Goal: Information Seeking & Learning: Find specific fact

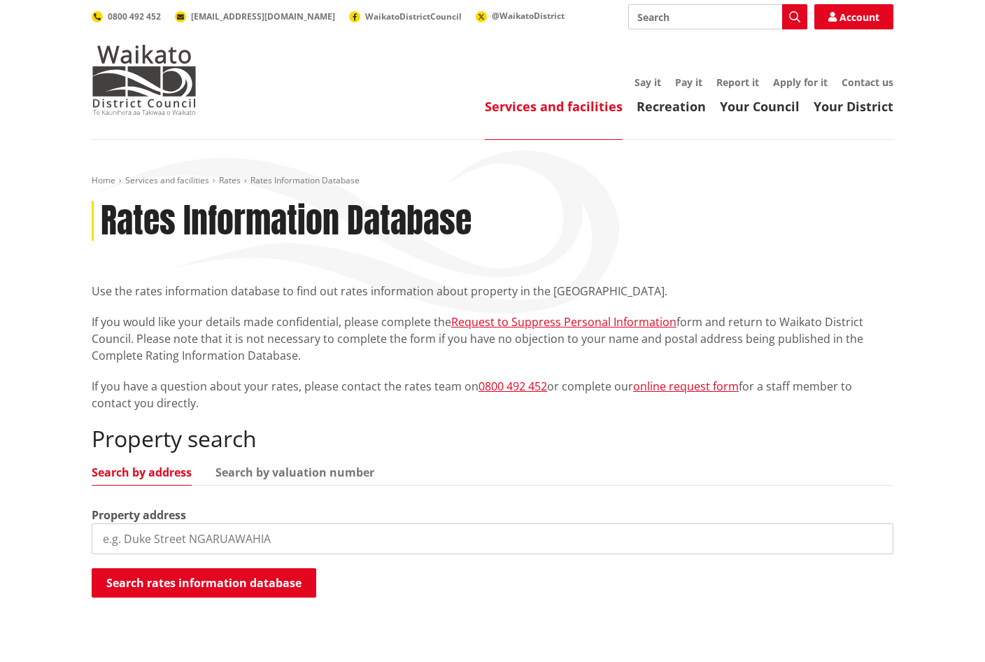
scroll to position [210, 0]
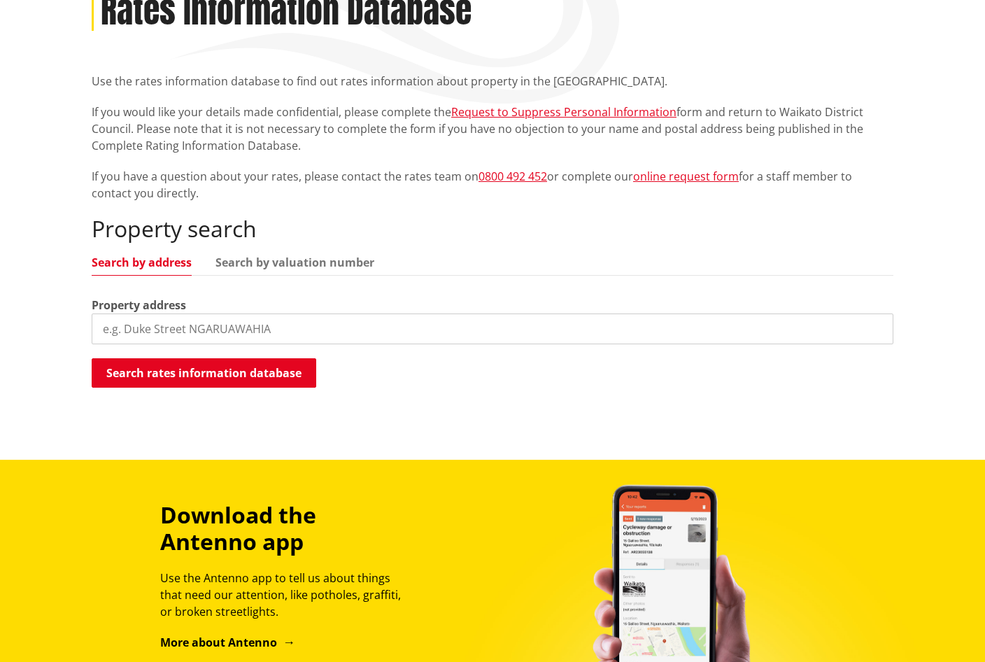
click at [294, 329] on input "search" at bounding box center [493, 328] width 802 height 31
paste input "2 Dolcetto Place, Pokeno"
click at [227, 380] on button "Search rates information database" at bounding box center [204, 372] width 225 height 29
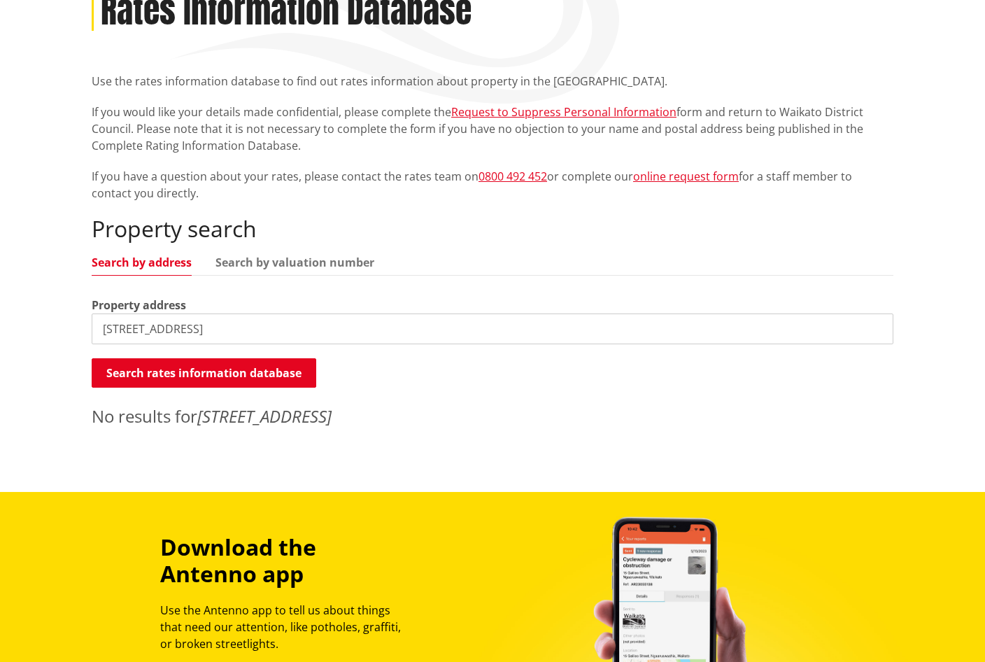
click at [267, 325] on input "2 Dolcetto Place, Pokeno" at bounding box center [493, 328] width 802 height 31
type input "2 Dolcetto Place"
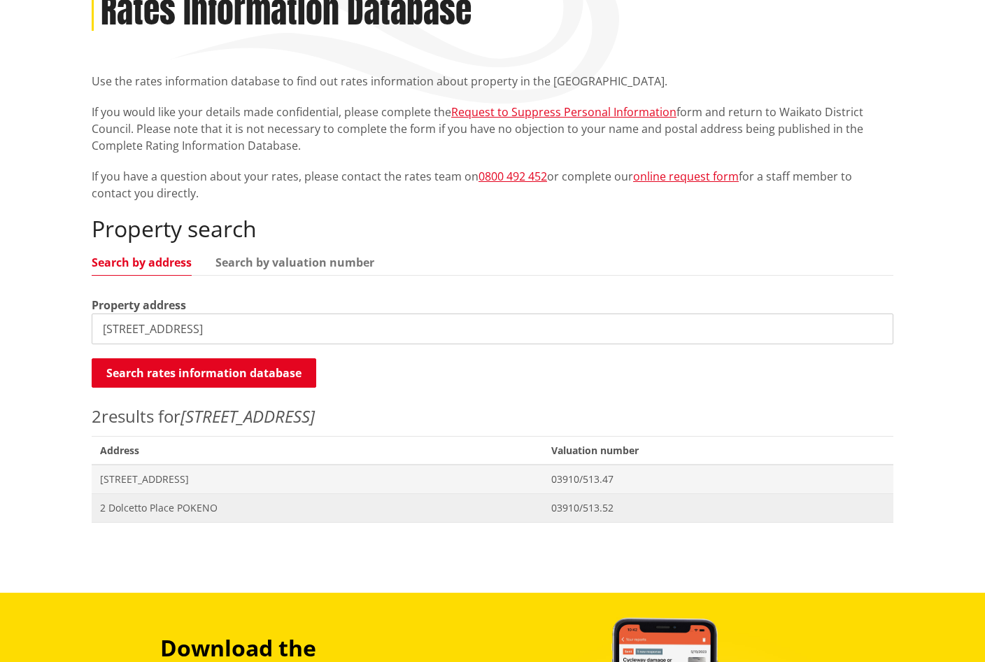
click at [336, 507] on span "2 Dolcetto Place POKENO" at bounding box center [317, 508] width 435 height 14
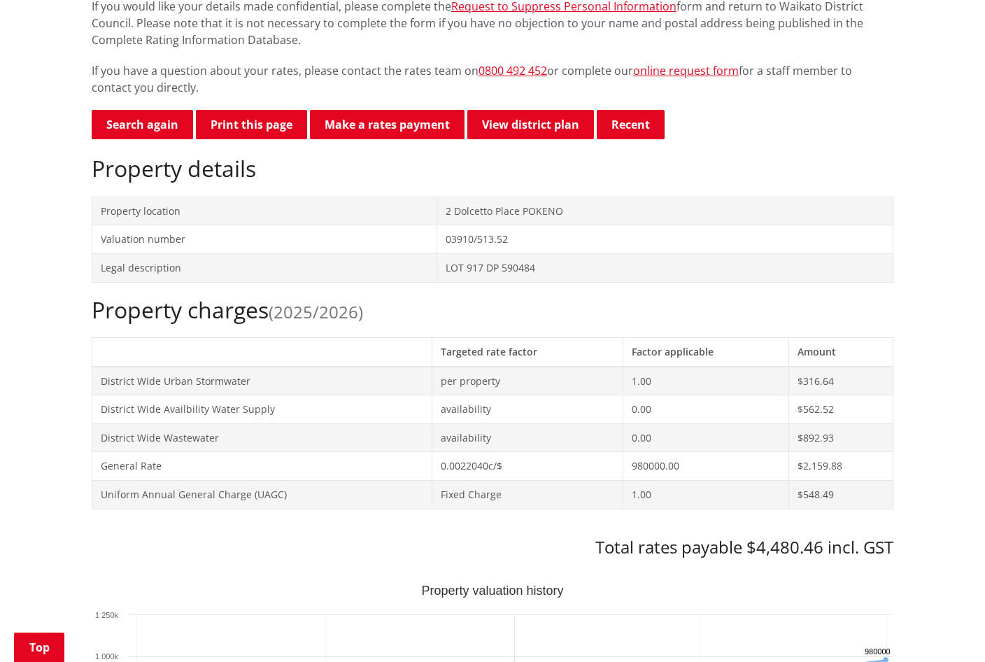
scroll to position [350, 0]
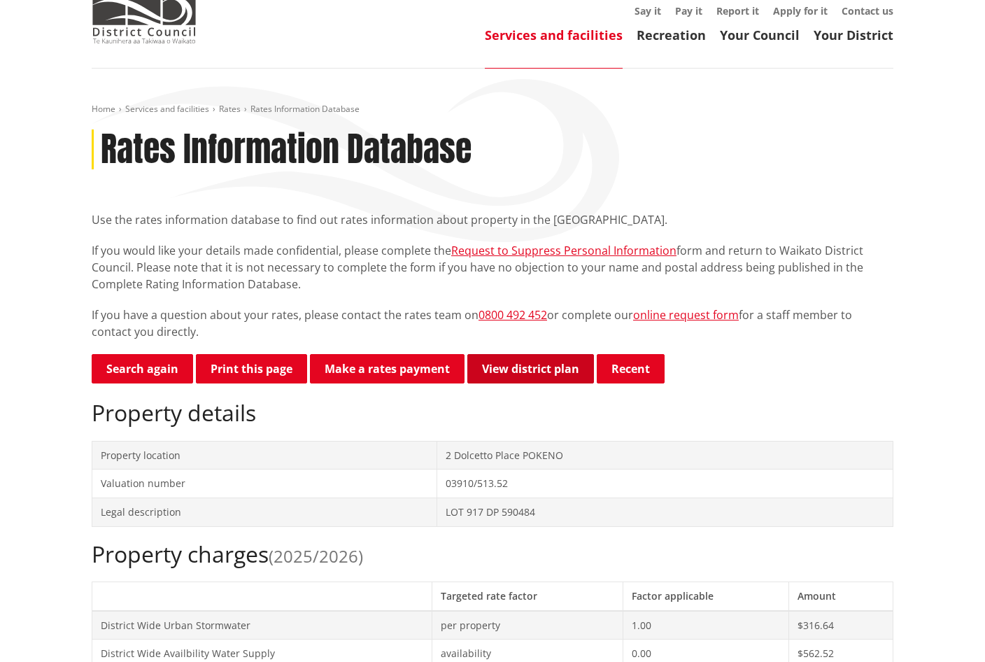
scroll to position [70, 0]
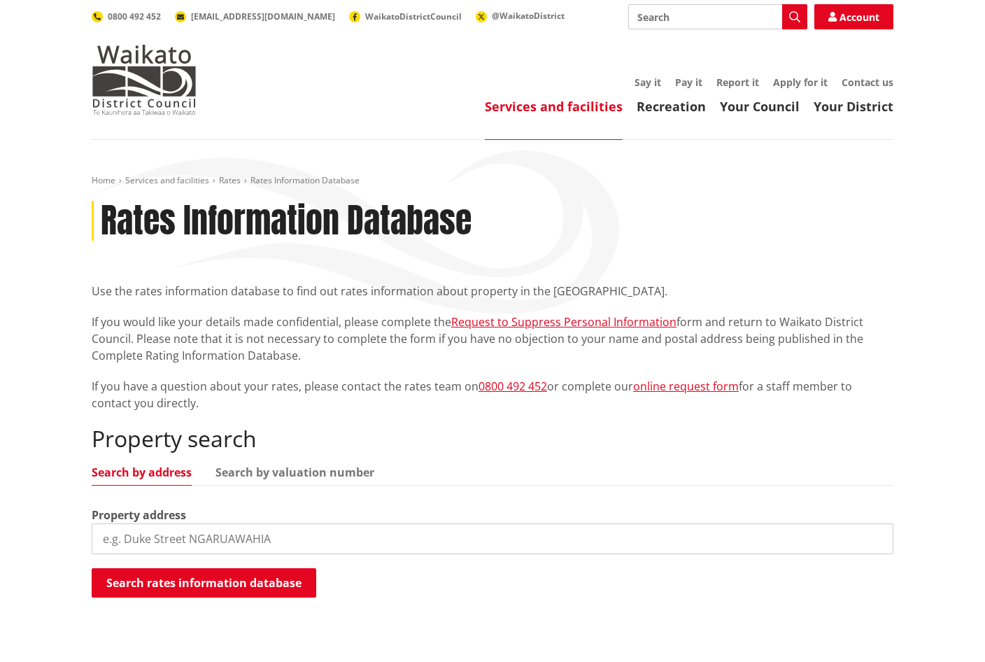
scroll to position [210, 0]
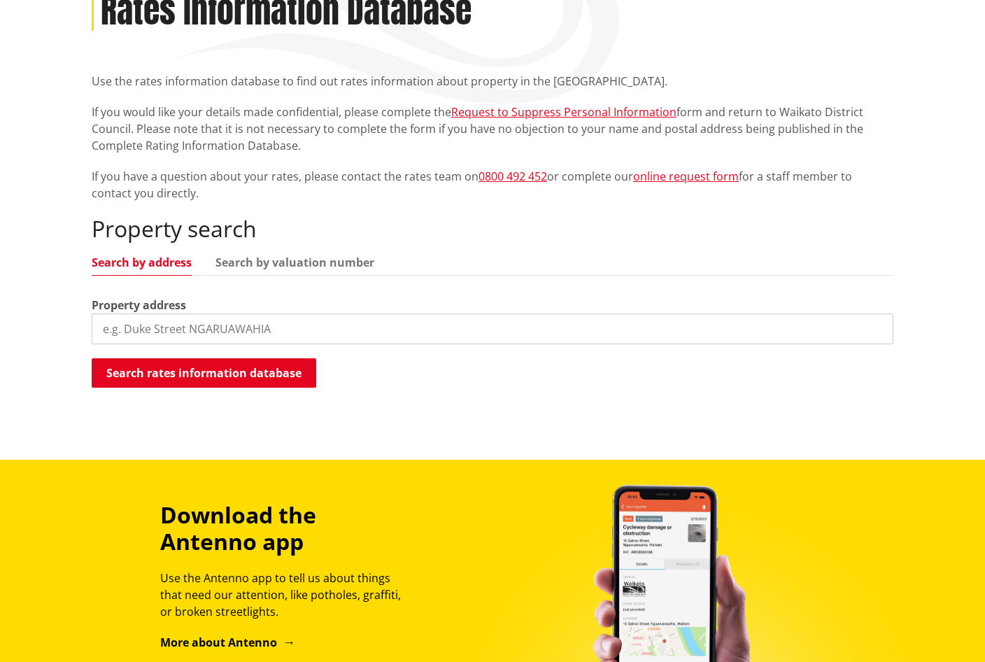
click at [99, 330] on input "search" at bounding box center [493, 328] width 802 height 31
type input "2"
type input "5 Dolcetto place"
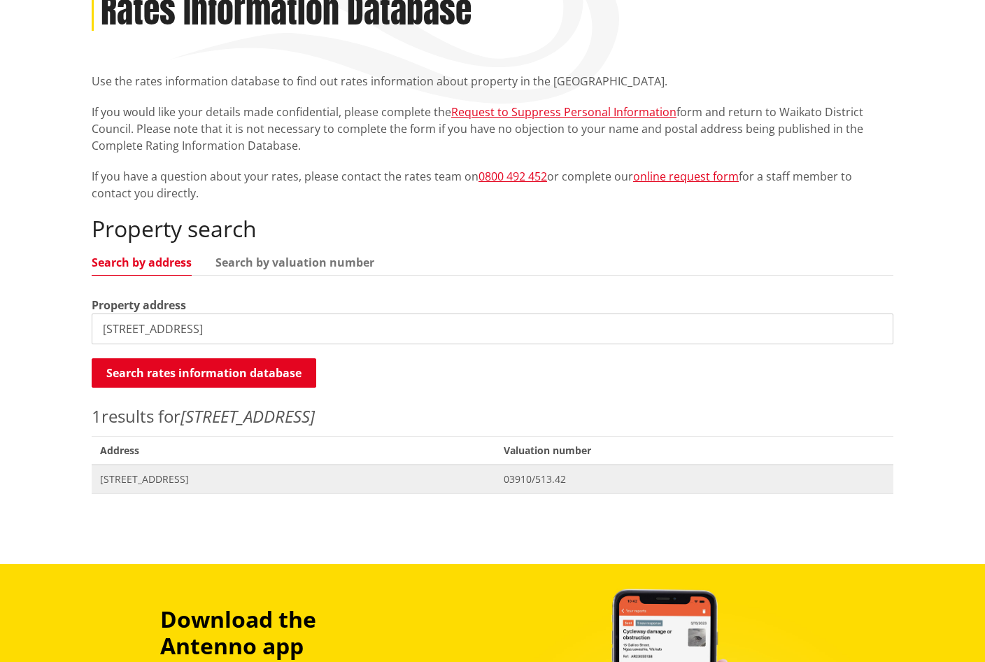
click at [220, 477] on span "5 Dolcetto Place POKENO" at bounding box center [293, 479] width 387 height 14
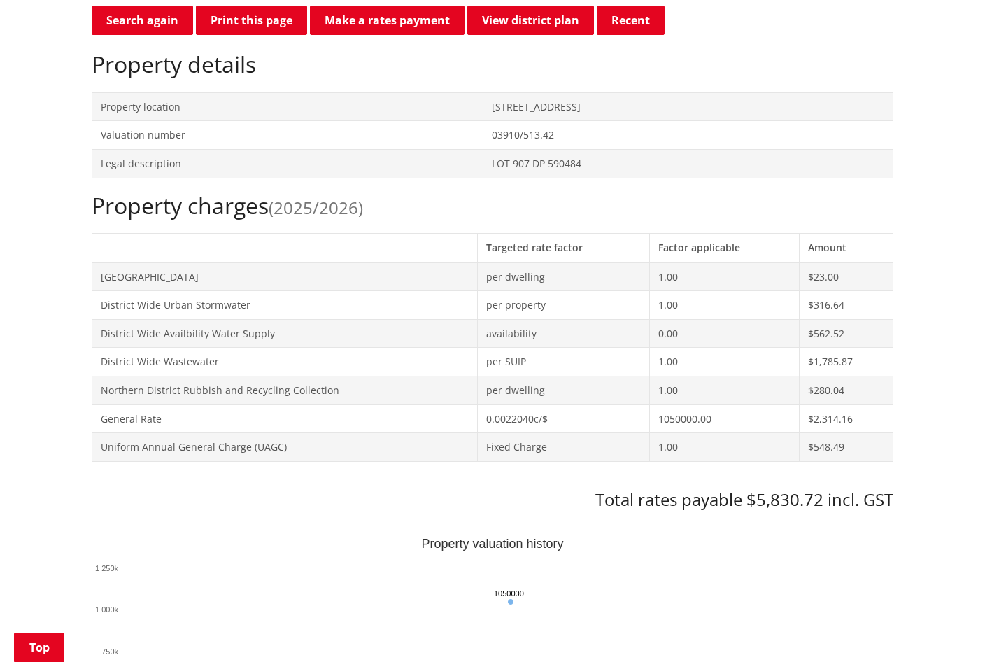
scroll to position [350, 0]
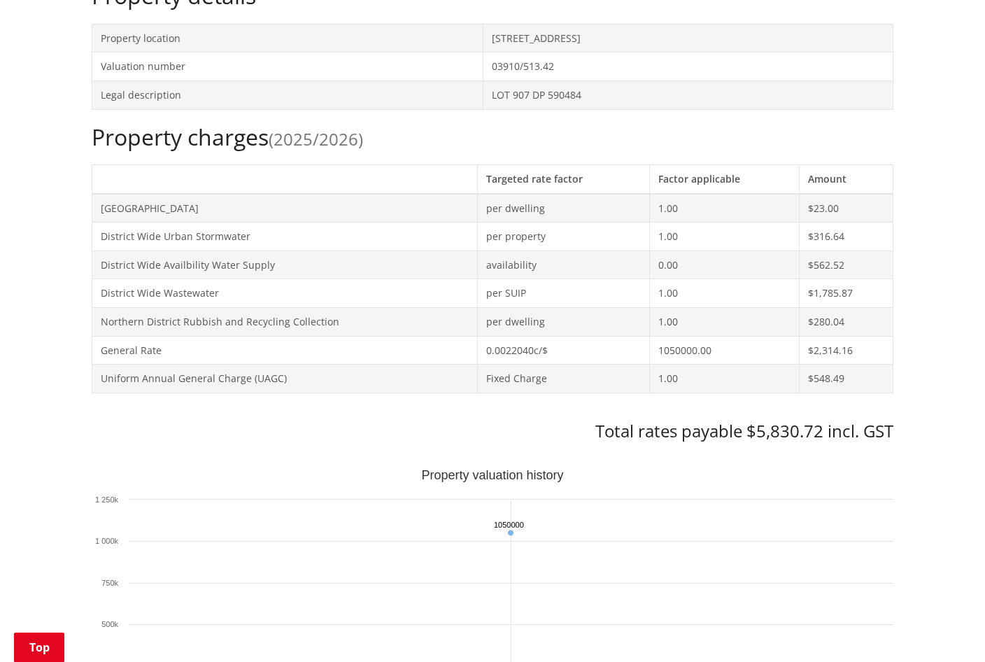
scroll to position [560, 0]
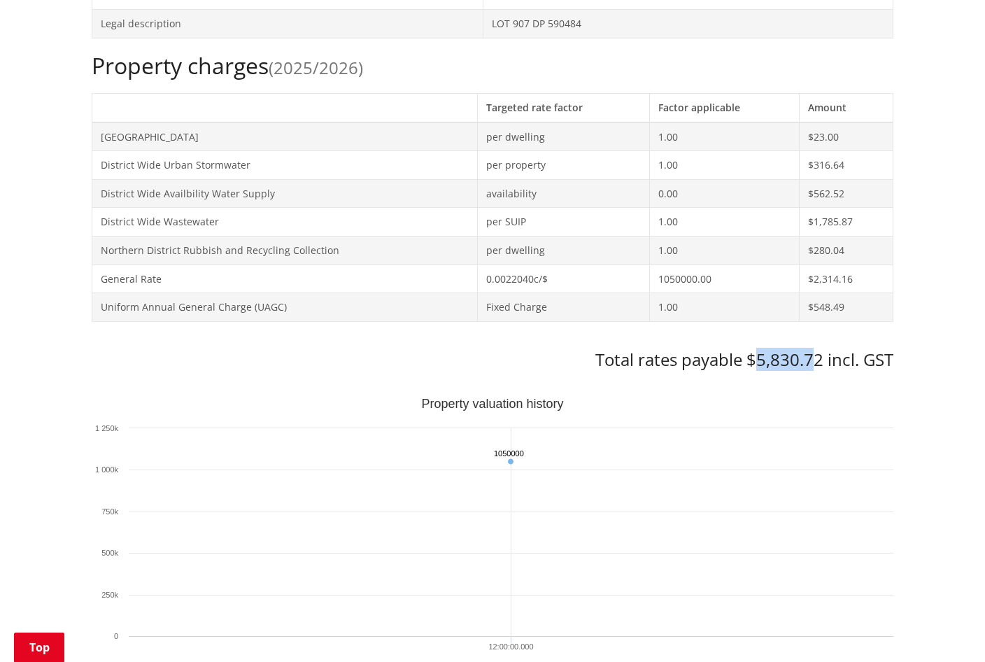
drag, startPoint x: 759, startPoint y: 360, endPoint x: 812, endPoint y: 362, distance: 53.3
click at [812, 362] on h3 "Total rates payable $5,830.72 incl. GST" at bounding box center [493, 360] width 802 height 20
drag, startPoint x: 812, startPoint y: 362, endPoint x: 804, endPoint y: 385, distance: 23.9
click at [805, 386] on div "Search again Print this page Make a rates payment View district plan Recent 2 D…" at bounding box center [493, 654] width 802 height 1577
drag, startPoint x: 859, startPoint y: 218, endPoint x: 94, endPoint y: 221, distance: 765.6
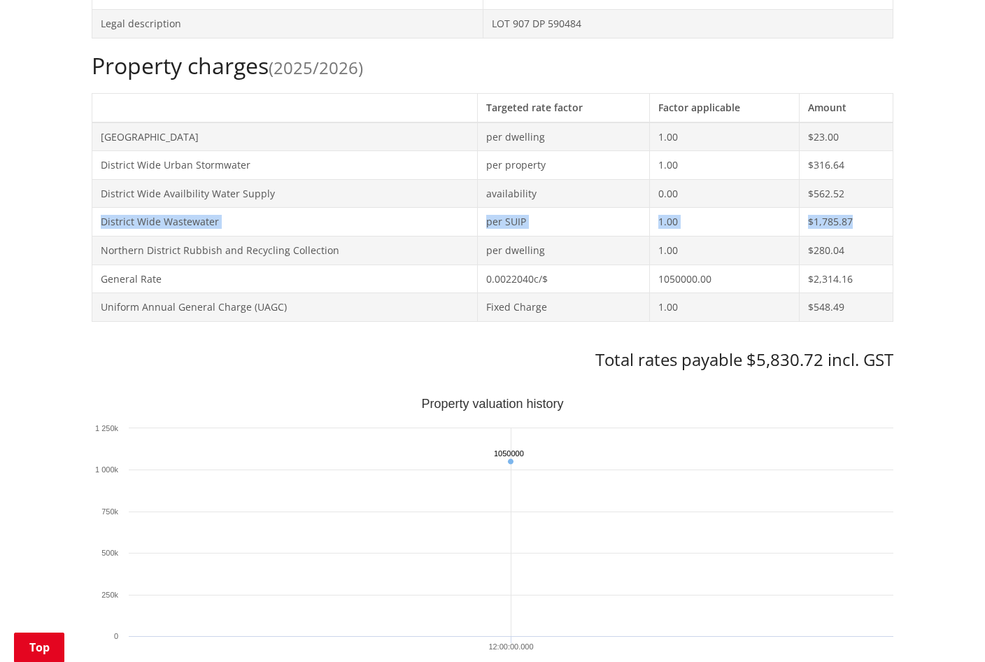
click at [94, 221] on tr "District Wide Wastewater per SUIP 1.00 $1,785.87" at bounding box center [492, 222] width 801 height 29
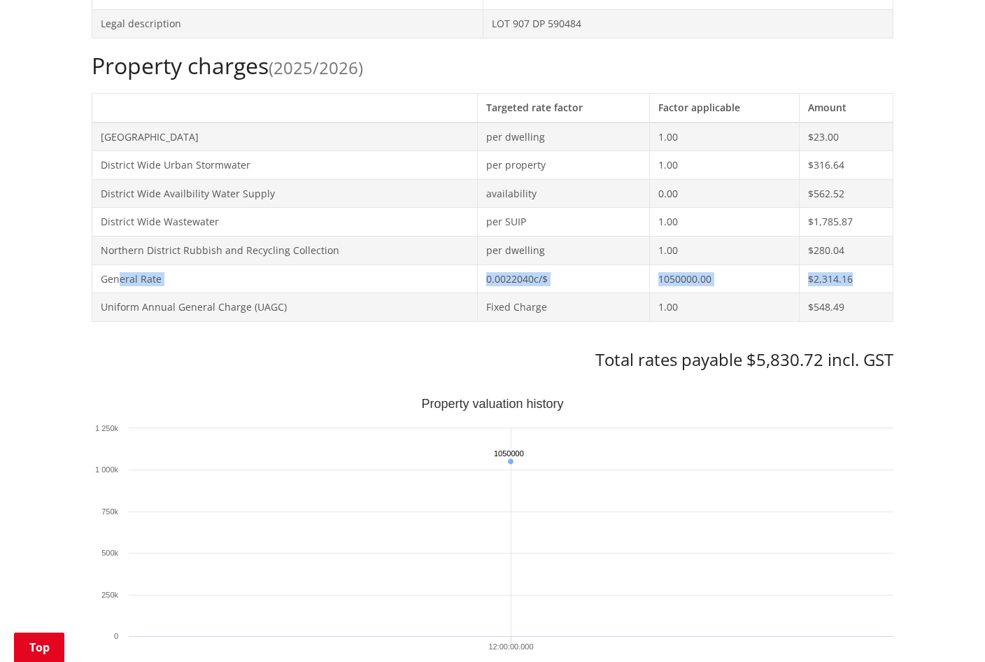
drag, startPoint x: 861, startPoint y: 281, endPoint x: 121, endPoint y: 284, distance: 739.7
click at [121, 284] on tr "General Rate 0.0022040c/$ 1050000.00 $2,314.16" at bounding box center [492, 279] width 801 height 29
click at [831, 283] on td "$2,314.16" at bounding box center [846, 279] width 94 height 29
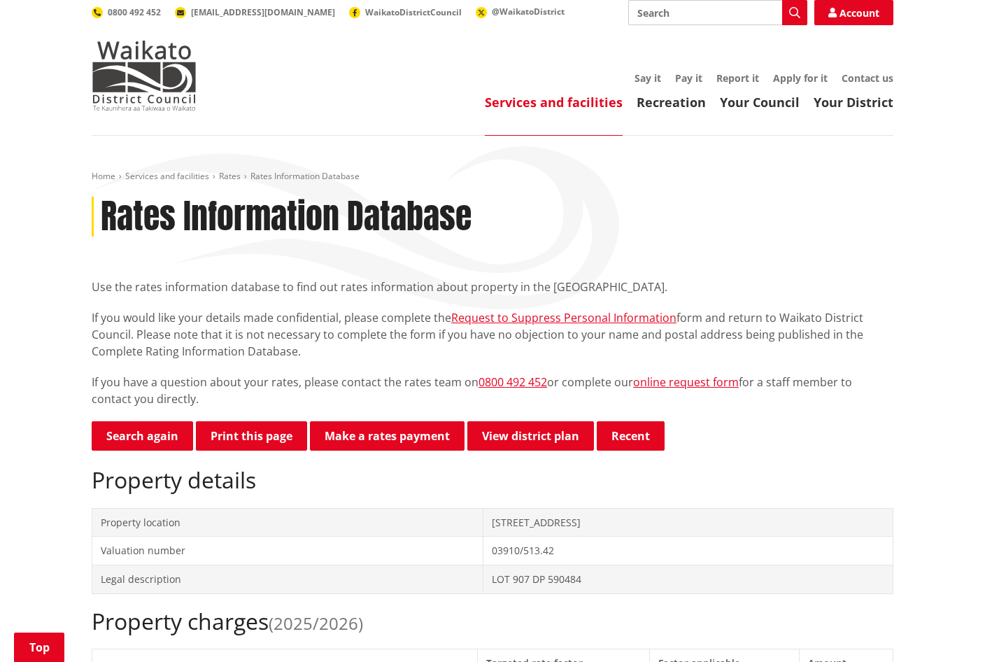
scroll to position [0, 0]
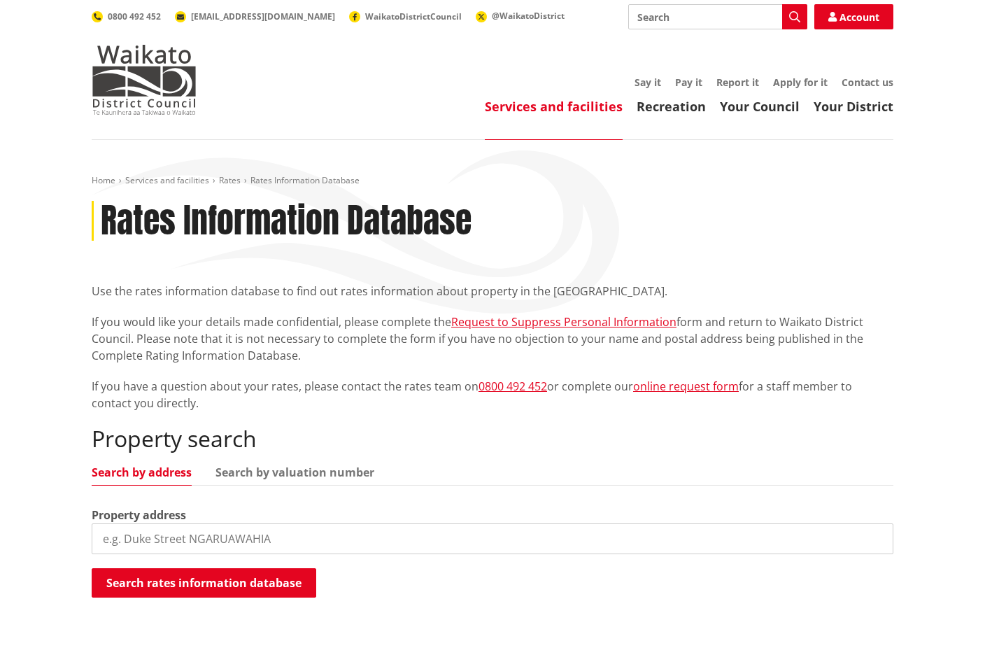
scroll to position [210, 0]
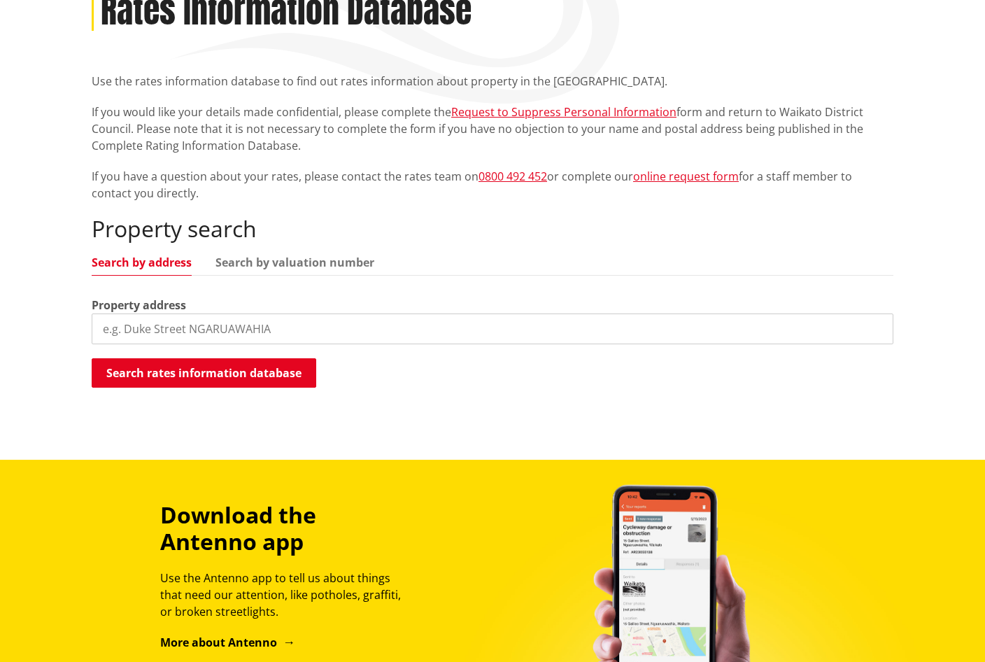
click at [270, 342] on input "search" at bounding box center [493, 328] width 802 height 31
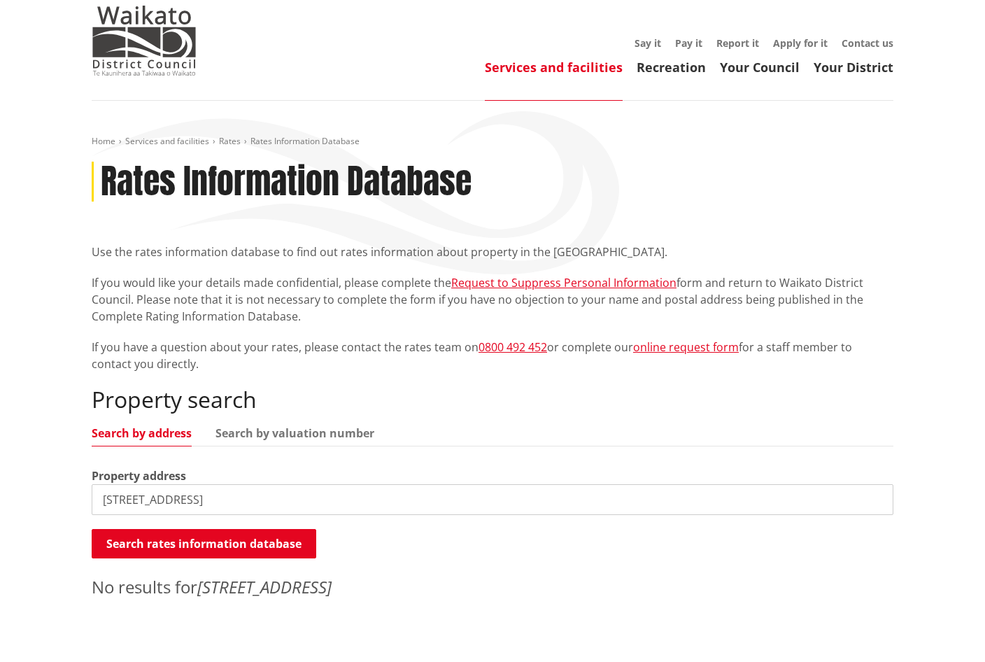
scroll to position [70, 0]
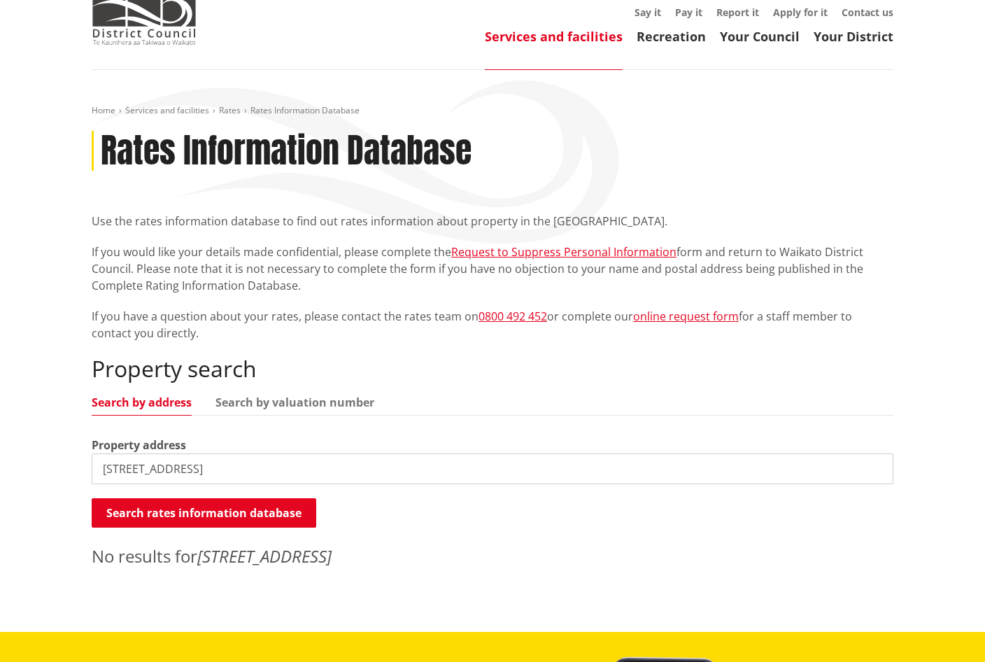
click at [186, 467] on input "49 union road" at bounding box center [493, 468] width 802 height 31
drag, startPoint x: 188, startPoint y: 472, endPoint x: -29, endPoint y: 486, distance: 218.0
click at [0, 486] on html "Skip to content Toggle search Toggle navigation Services and facilities Recreat…" at bounding box center [492, 589] width 985 height 1319
paste input "15 Piedmonte Avenue"
type input "15 Piedmonte Avenue"
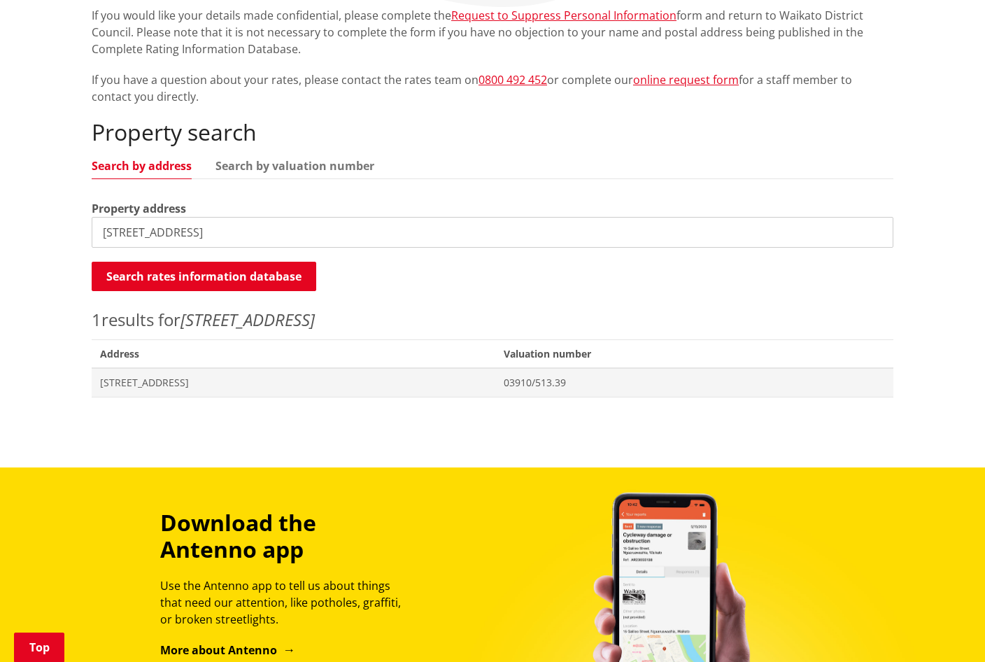
scroll to position [350, 0]
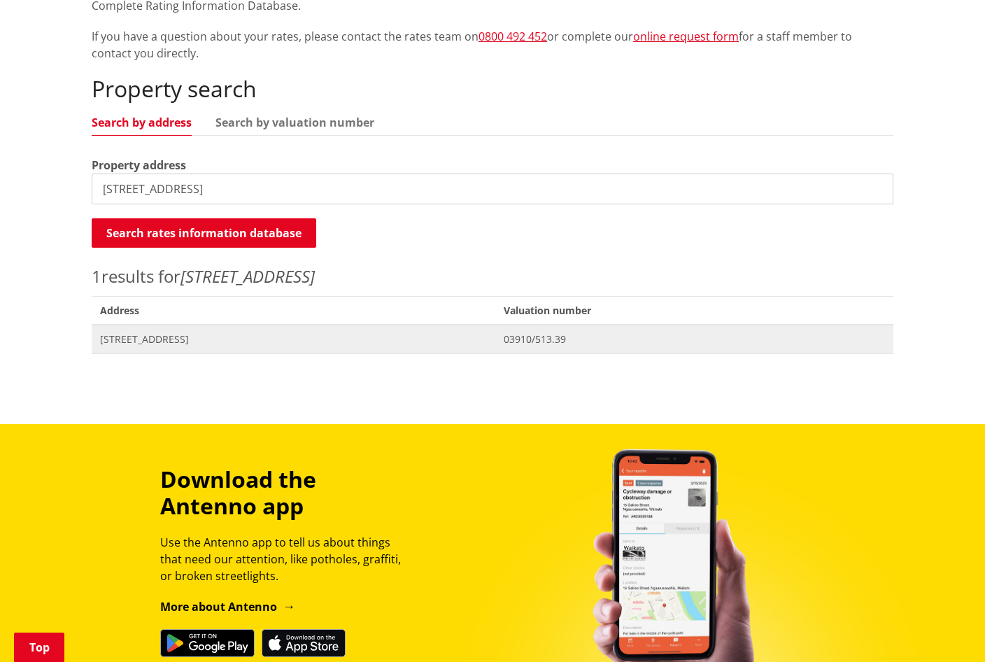
click at [124, 338] on span "[STREET_ADDRESS]" at bounding box center [293, 339] width 387 height 14
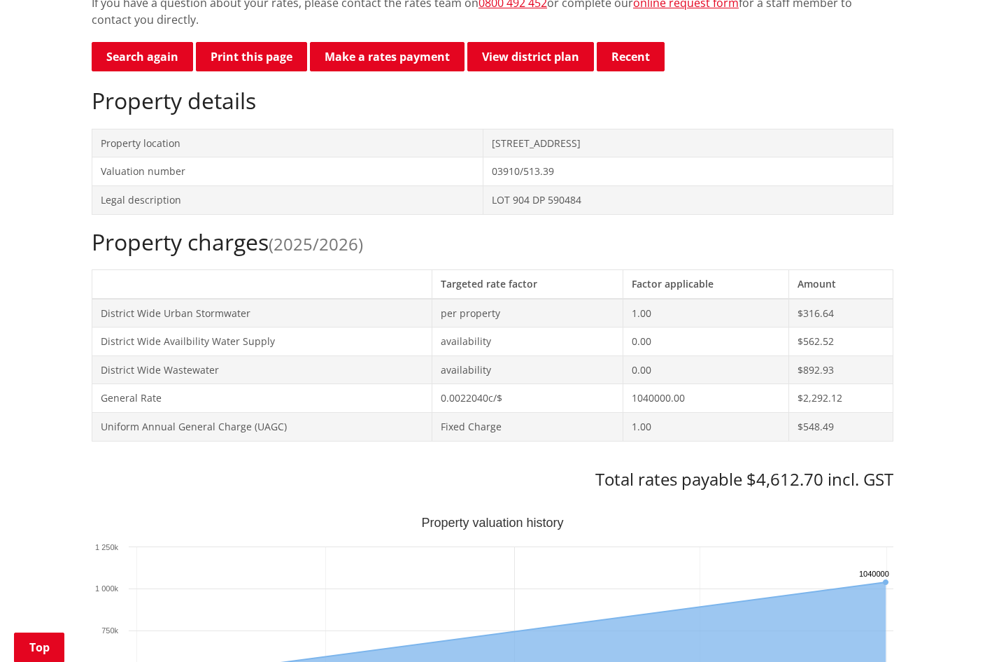
scroll to position [350, 0]
